Goal: Task Accomplishment & Management: Use online tool/utility

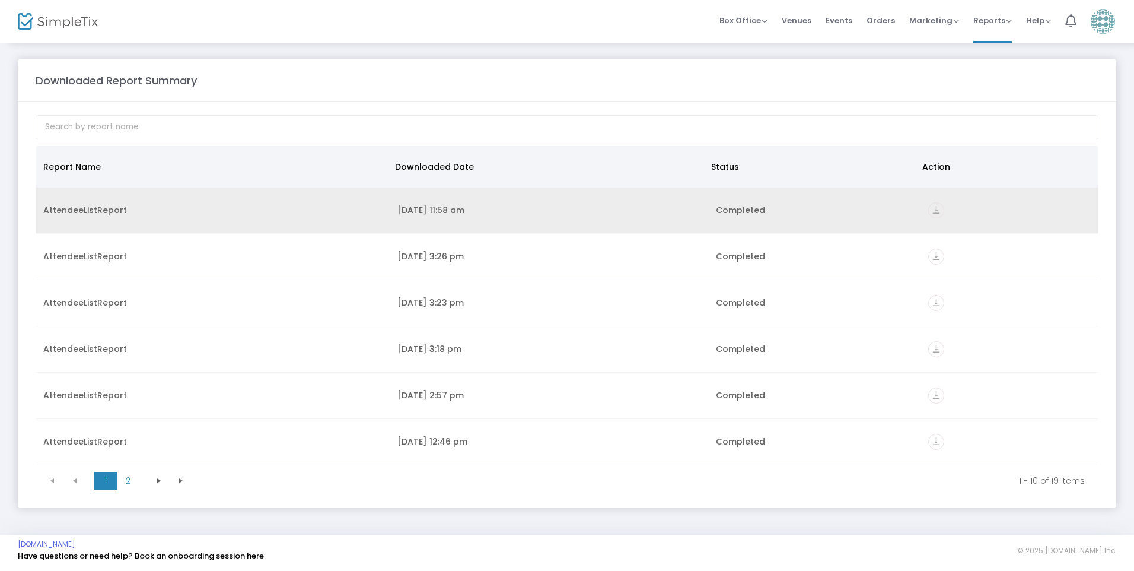
click at [932, 212] on icon "vertical_align_bottom" at bounding box center [936, 210] width 16 height 16
